Goal: Navigation & Orientation: Find specific page/section

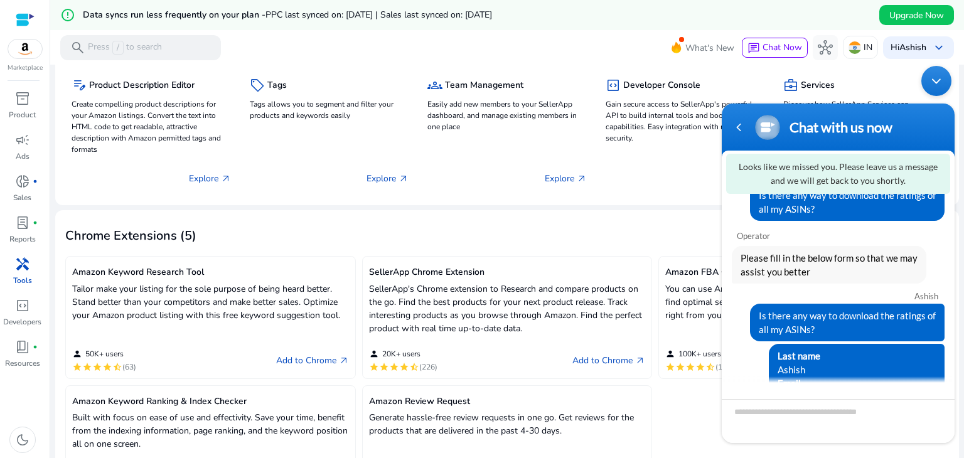
scroll to position [58, 0]
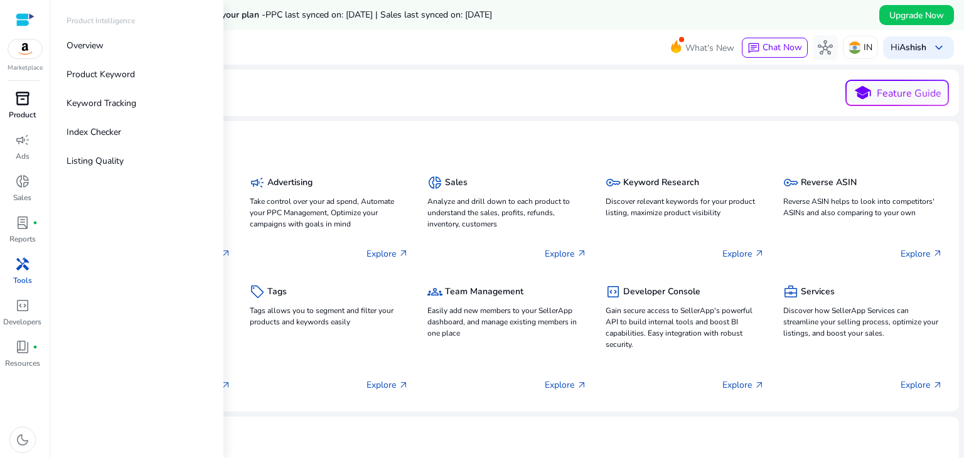
click at [25, 95] on span "inventory_2" at bounding box center [22, 98] width 15 height 15
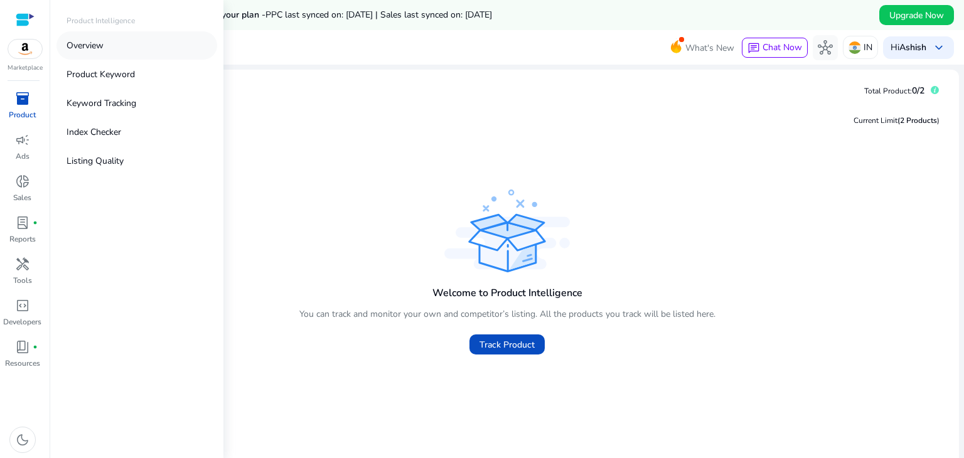
click at [101, 43] on p "Overview" at bounding box center [85, 45] width 37 height 13
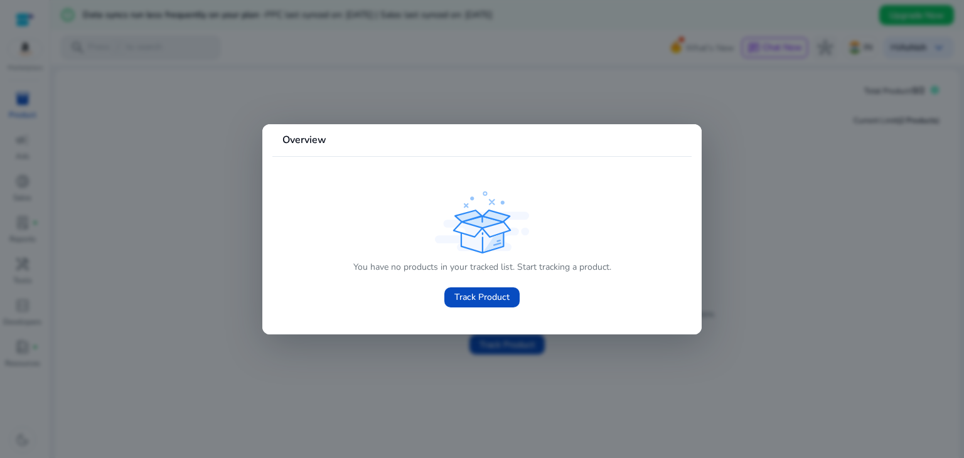
click at [203, 307] on div at bounding box center [482, 229] width 964 height 458
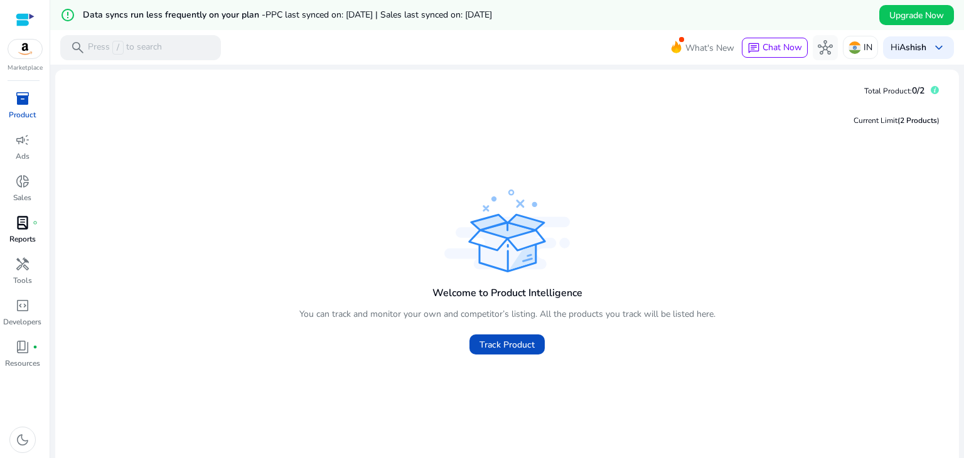
click at [35, 232] on link "lab_profile fiber_manual_record Reports" at bounding box center [22, 233] width 45 height 41
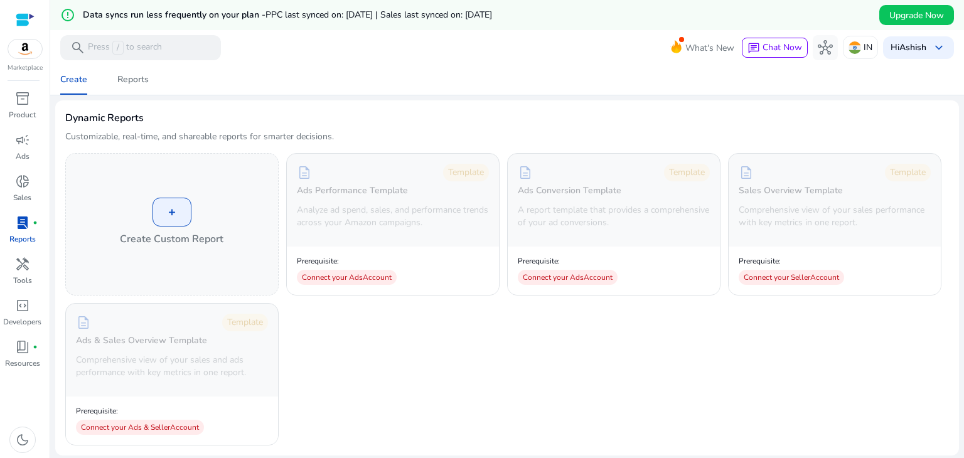
click at [25, 53] on img at bounding box center [25, 49] width 34 height 19
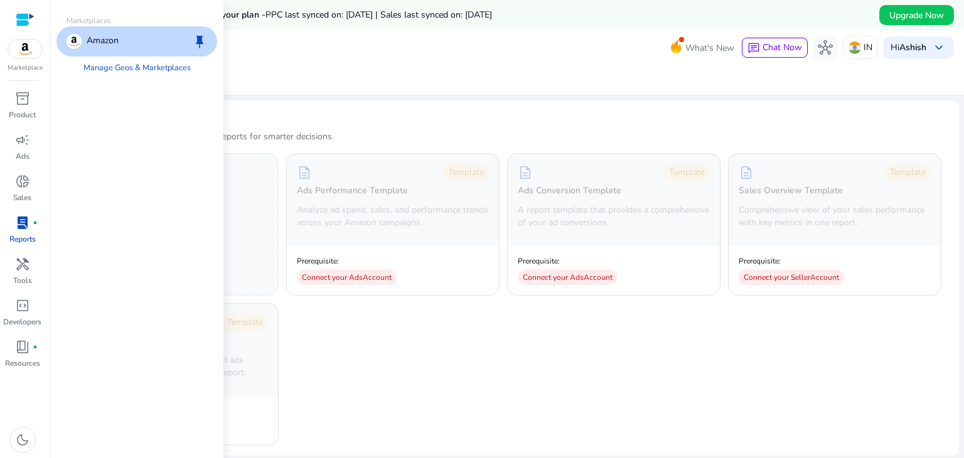
click at [100, 43] on p "Amazon" at bounding box center [103, 41] width 32 height 15
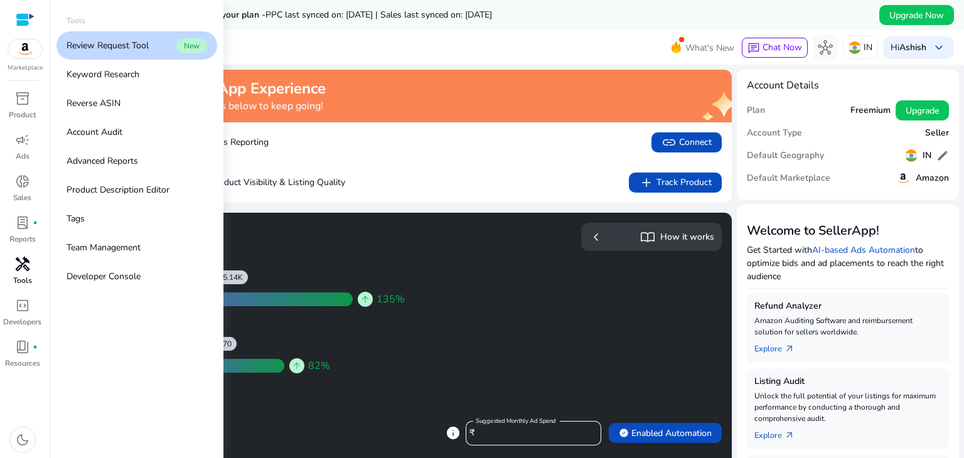
click at [16, 277] on p "Tools" at bounding box center [22, 280] width 19 height 11
